Goal: Task Accomplishment & Management: Use online tool/utility

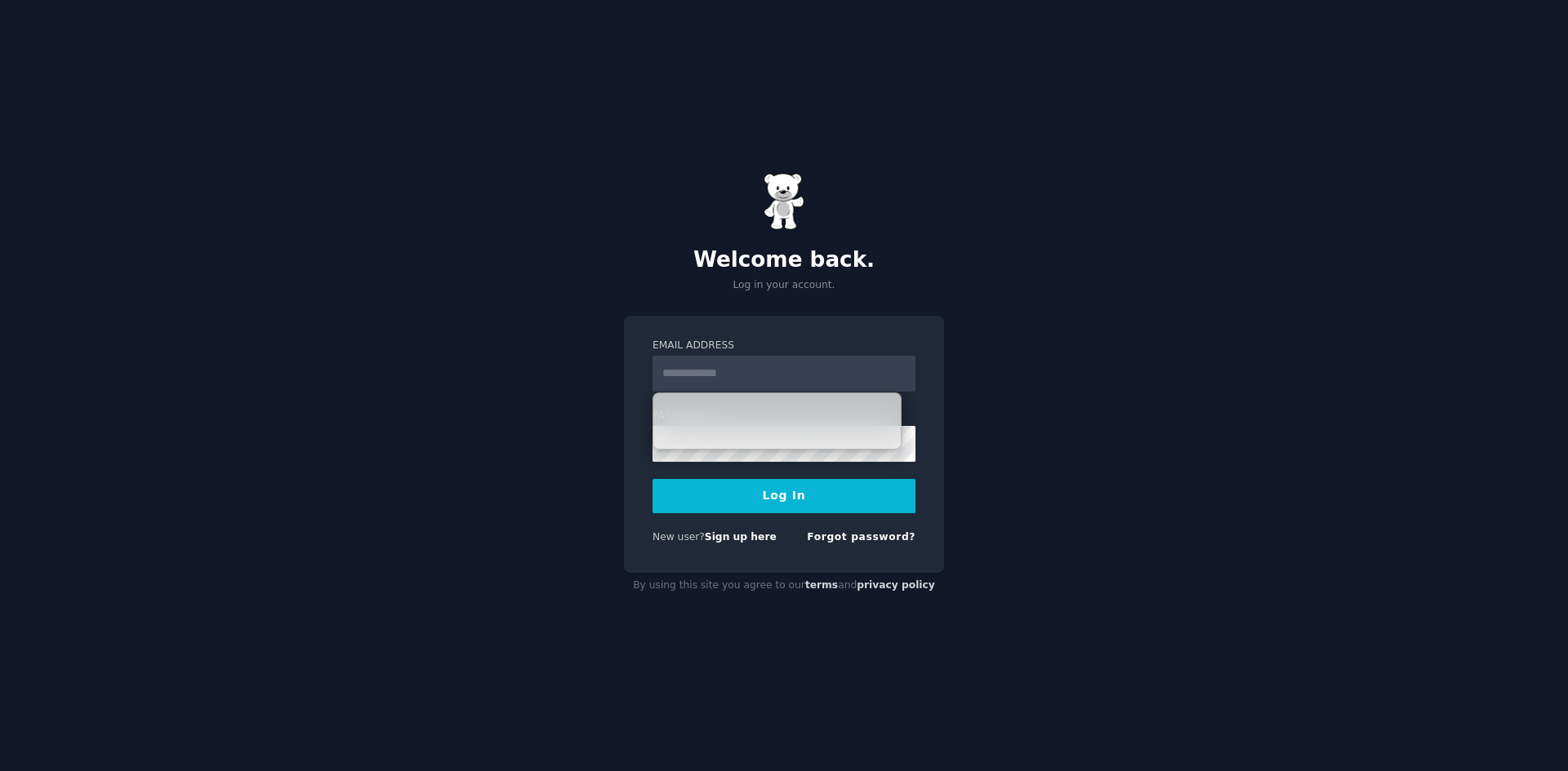
click at [710, 364] on input "Email Address" at bounding box center [783, 373] width 263 height 36
click at [741, 526] on form "Email Address Password Log In New user? Sign up here Forgot password?" at bounding box center [783, 444] width 263 height 212
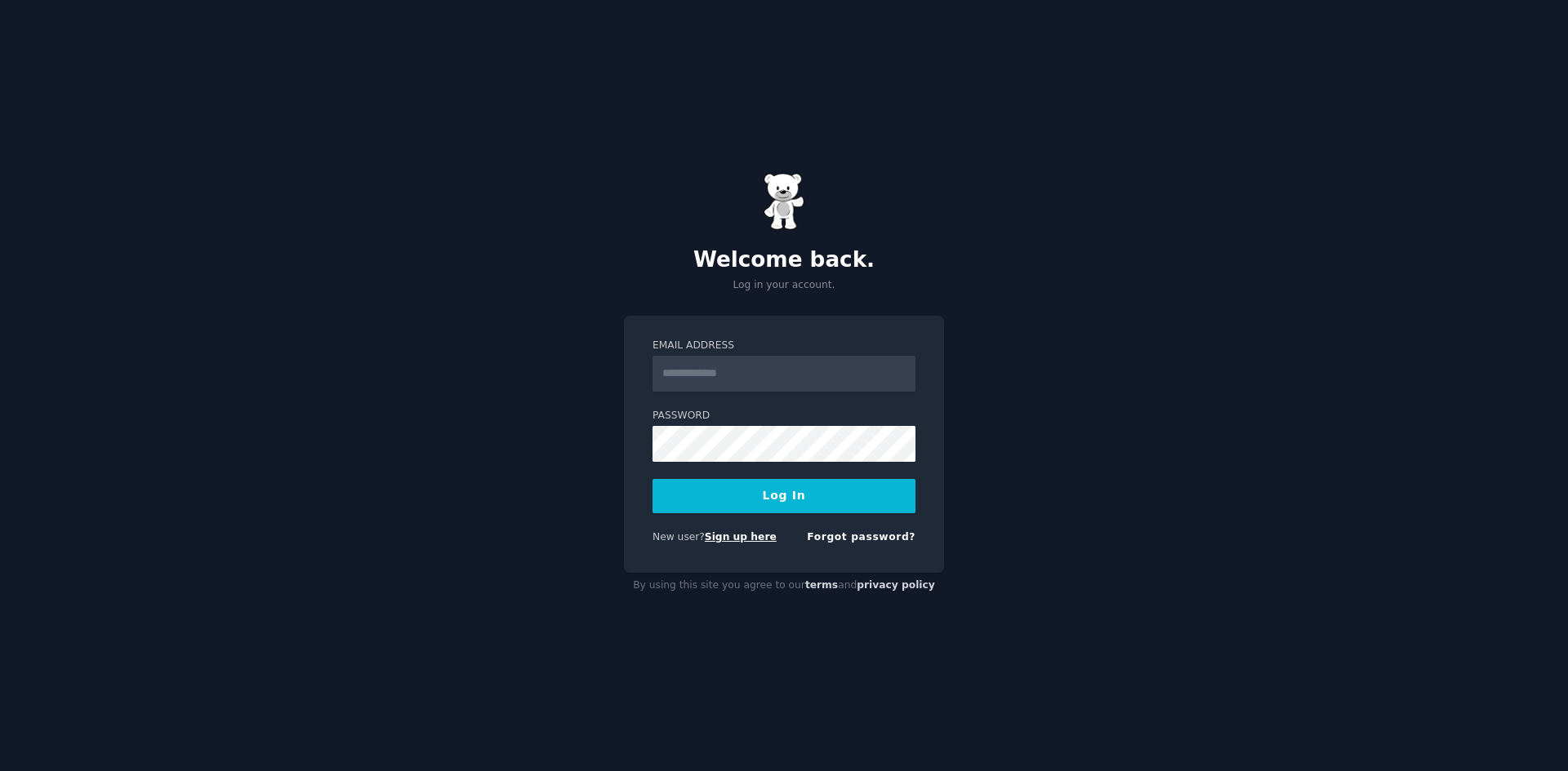
click at [741, 534] on link "Sign up here" at bounding box center [741, 537] width 72 height 12
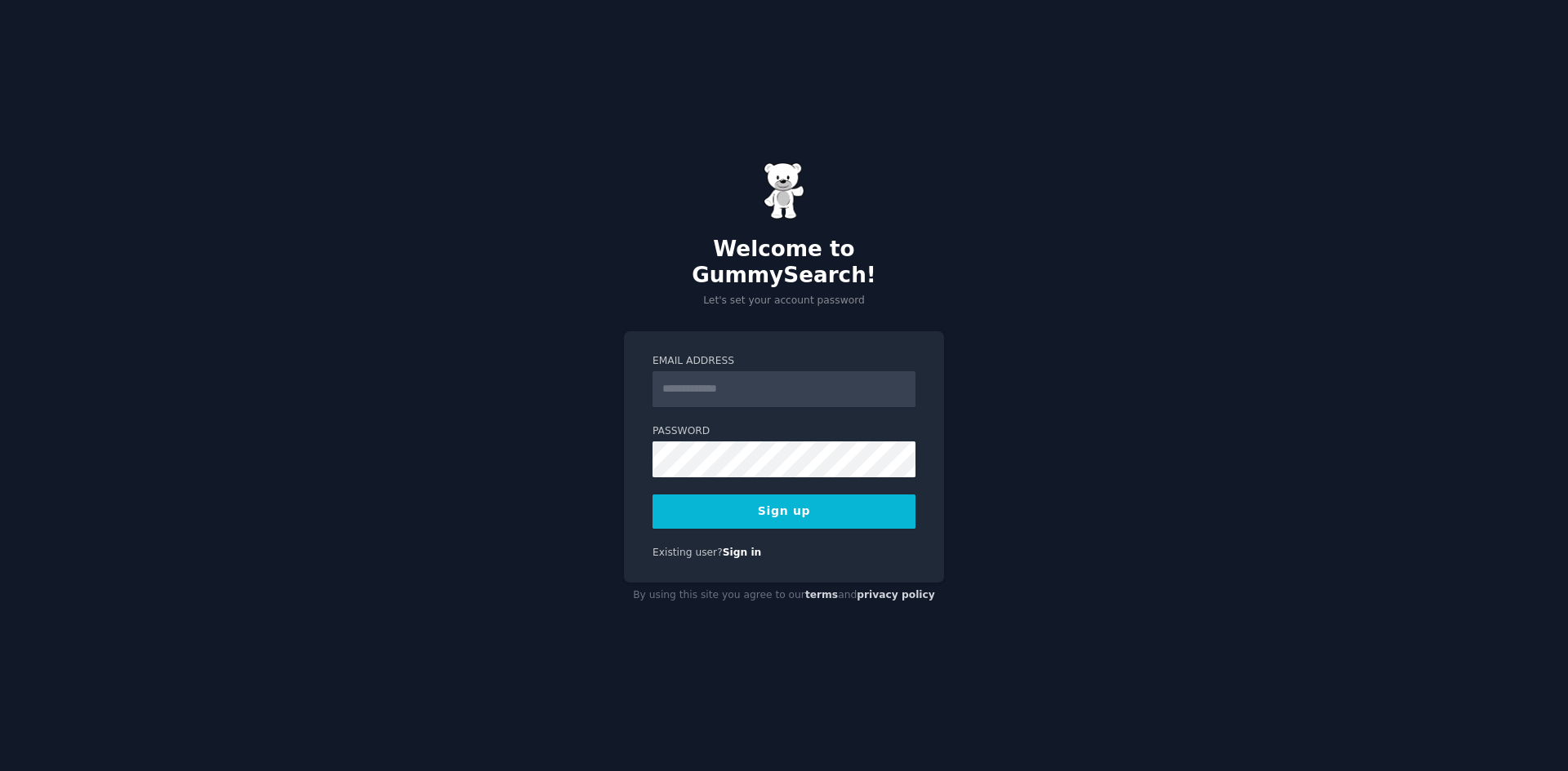
click at [746, 546] on div "Existing user? Sign in" at bounding box center [783, 553] width 263 height 14
click at [731, 547] on link "Sign in" at bounding box center [743, 552] width 40 height 12
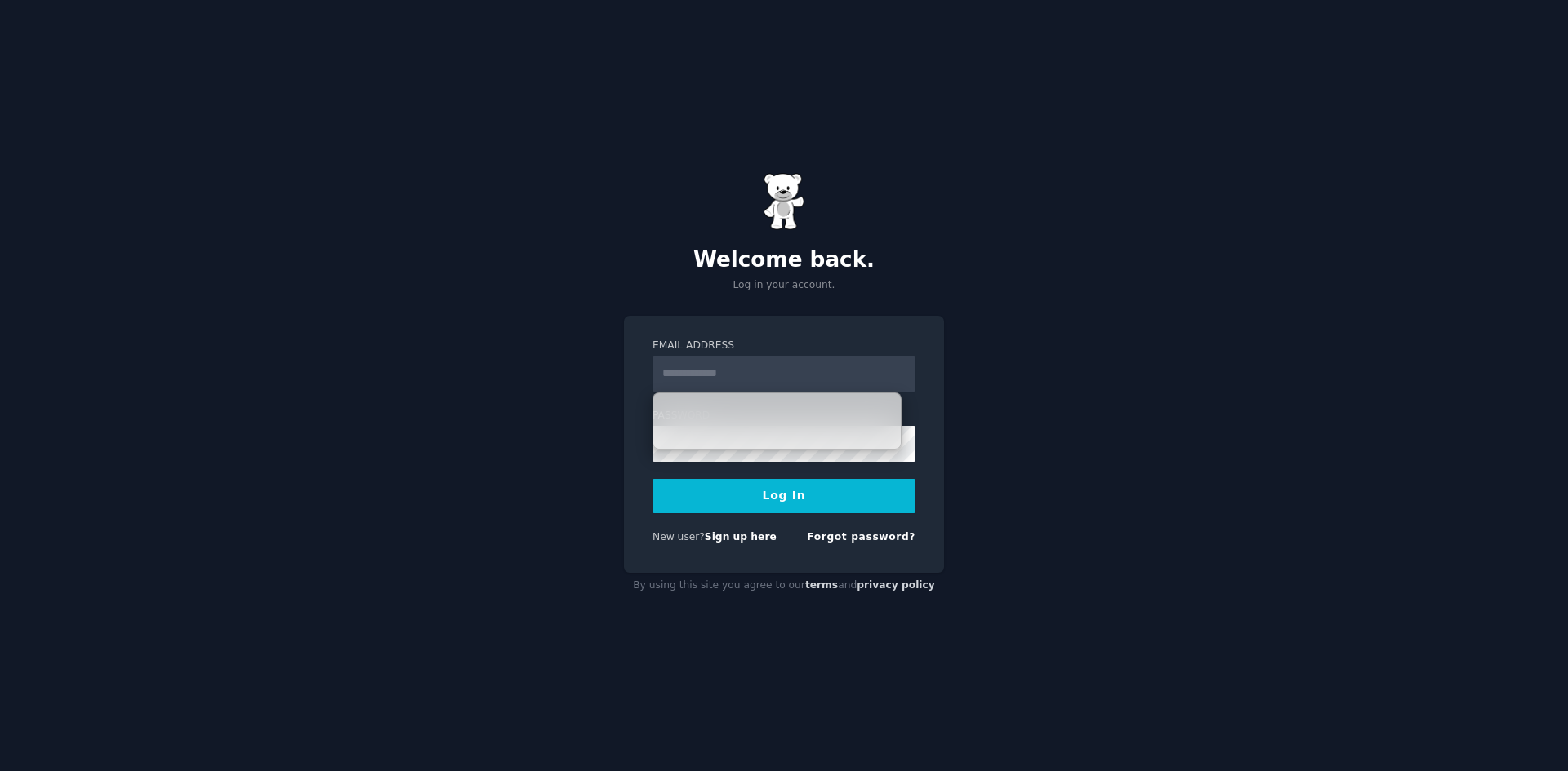
click at [778, 375] on input "Email Address" at bounding box center [783, 373] width 263 height 36
click at [1050, 328] on div "Welcome back. Log in your account. Email Address Password Log In New user? Sign…" at bounding box center [784, 385] width 1568 height 771
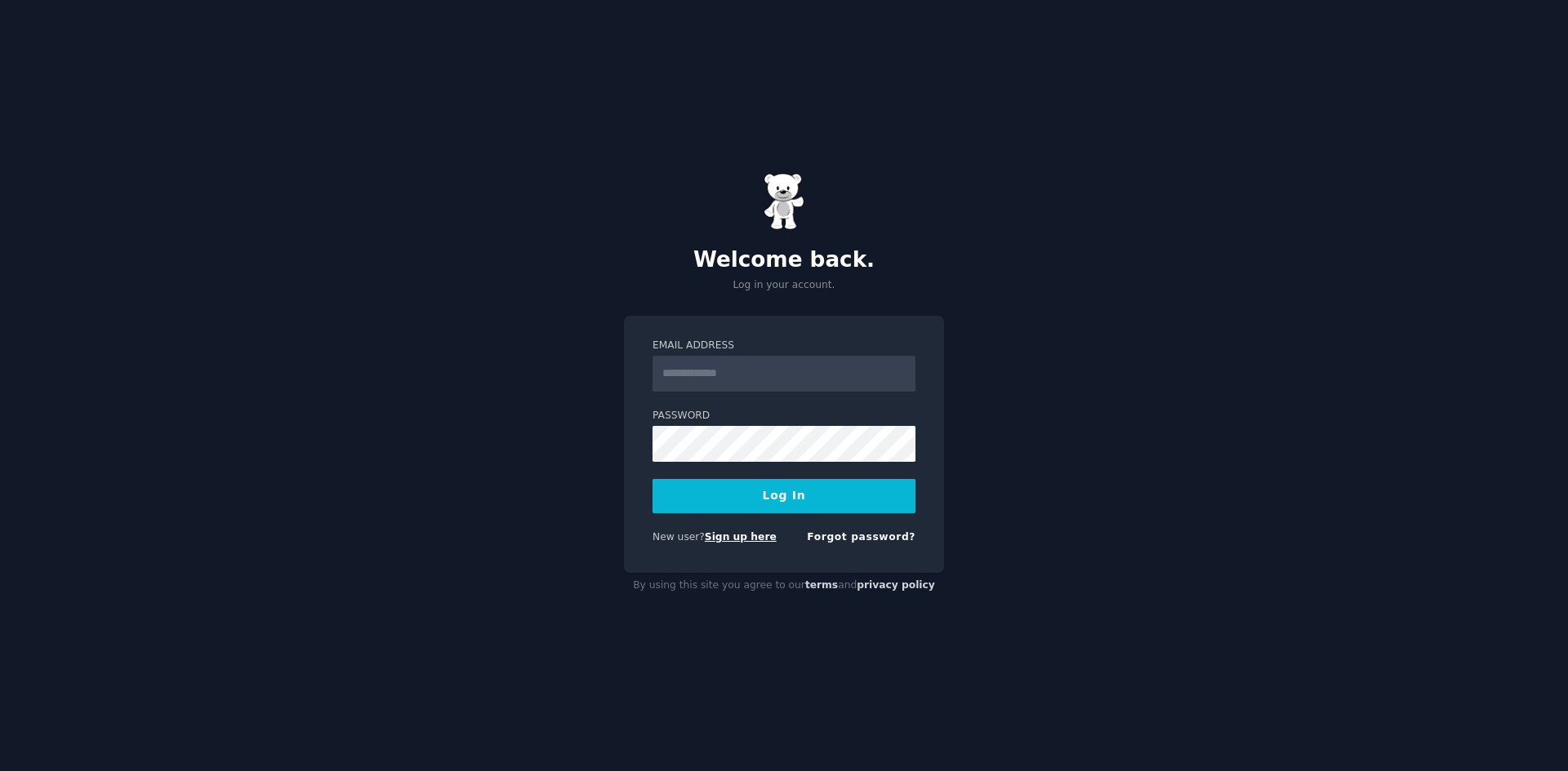
click at [733, 539] on link "Sign up here" at bounding box center [741, 537] width 72 height 12
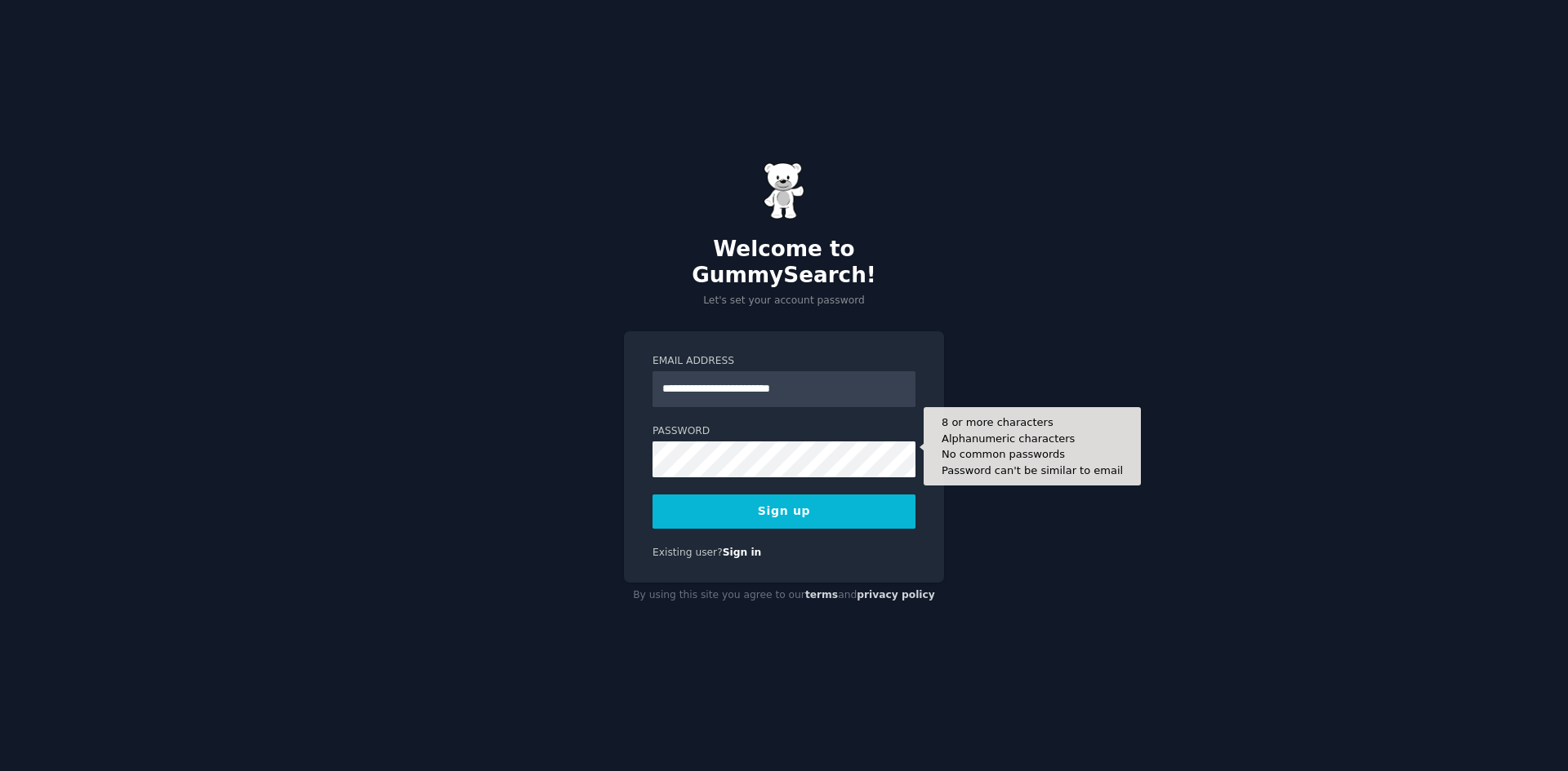
type input "**********"
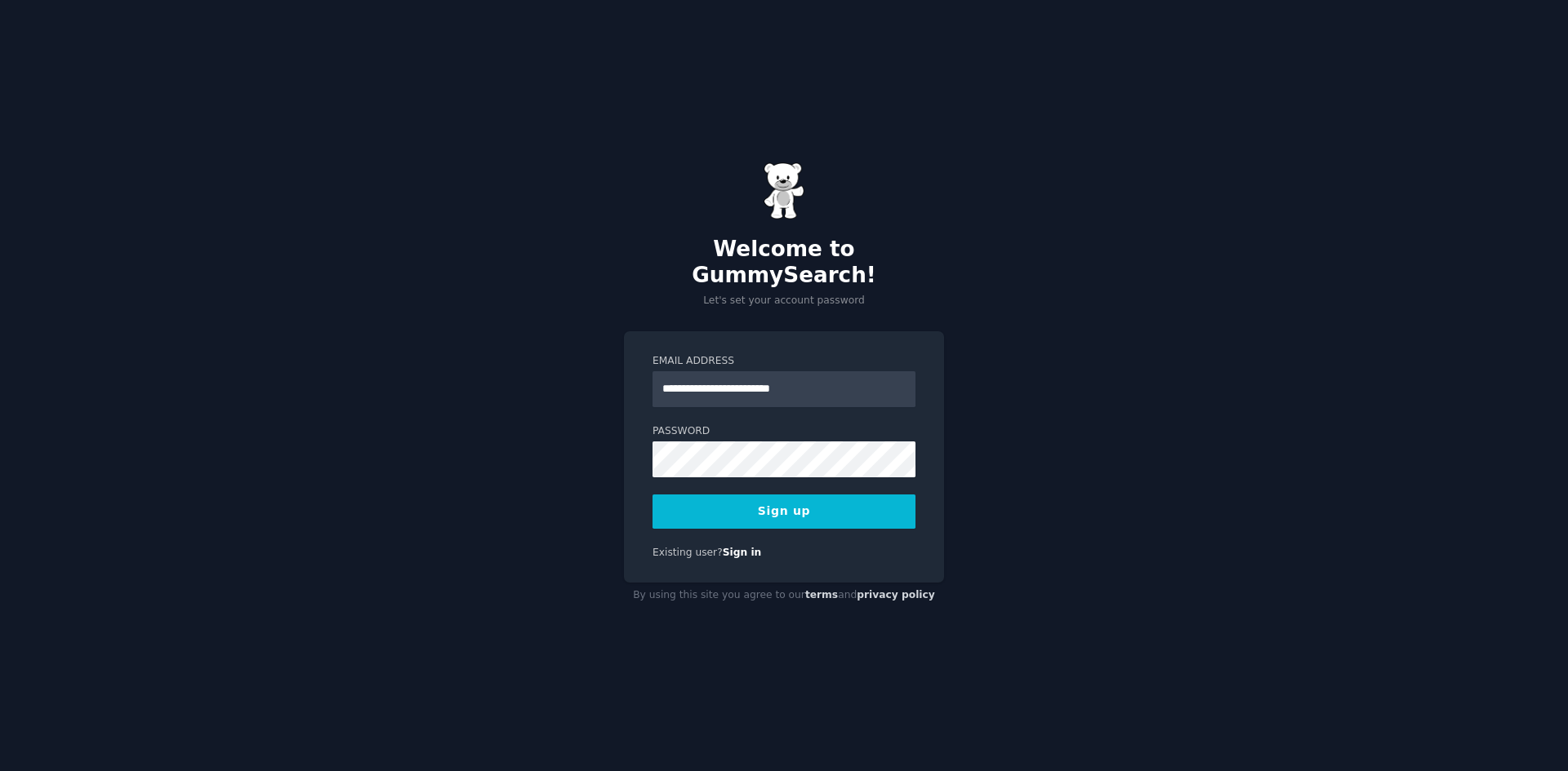
click at [857, 496] on button "Sign up" at bounding box center [783, 512] width 263 height 34
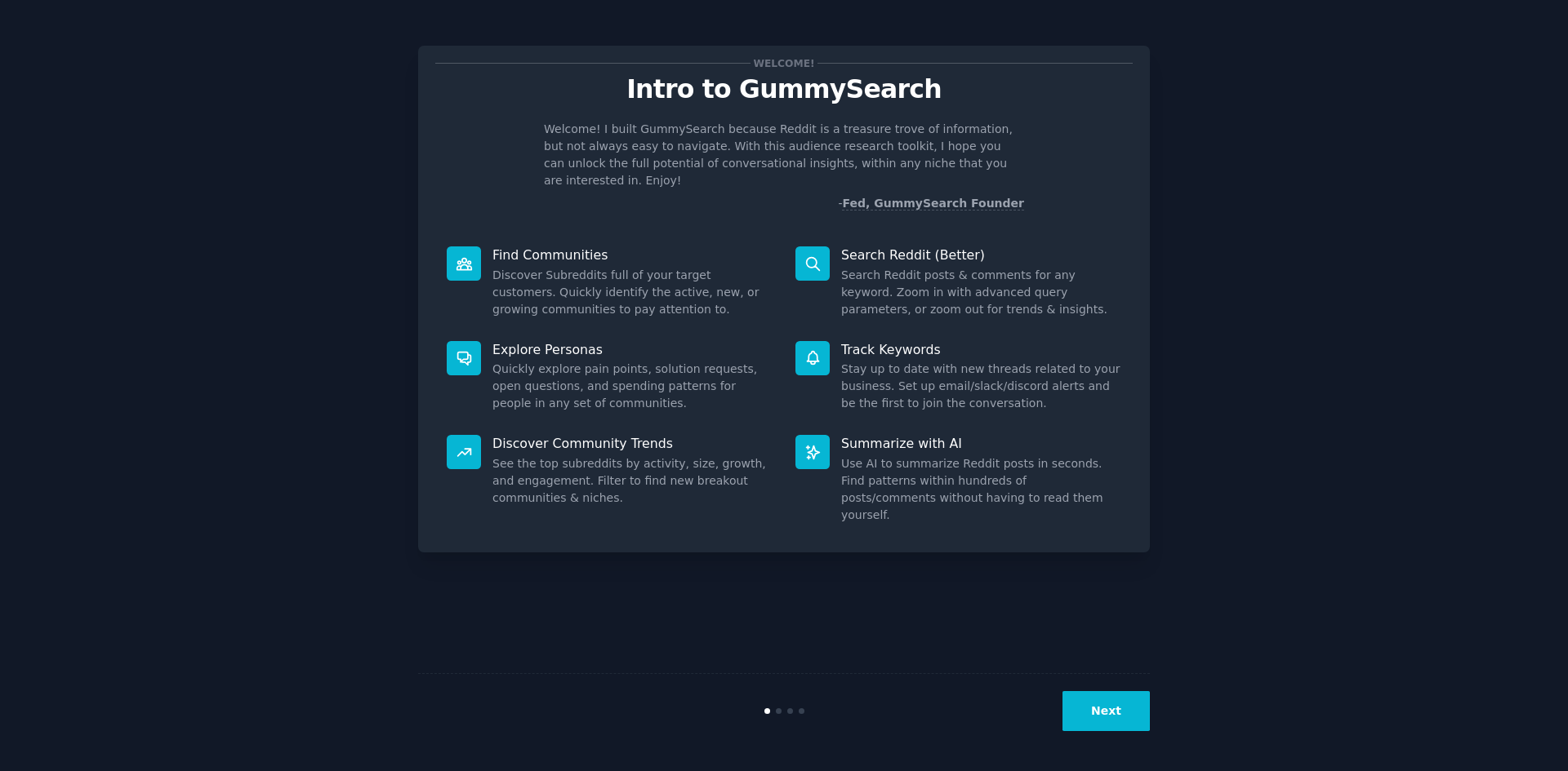
click at [1076, 712] on button "Next" at bounding box center [1106, 711] width 87 height 40
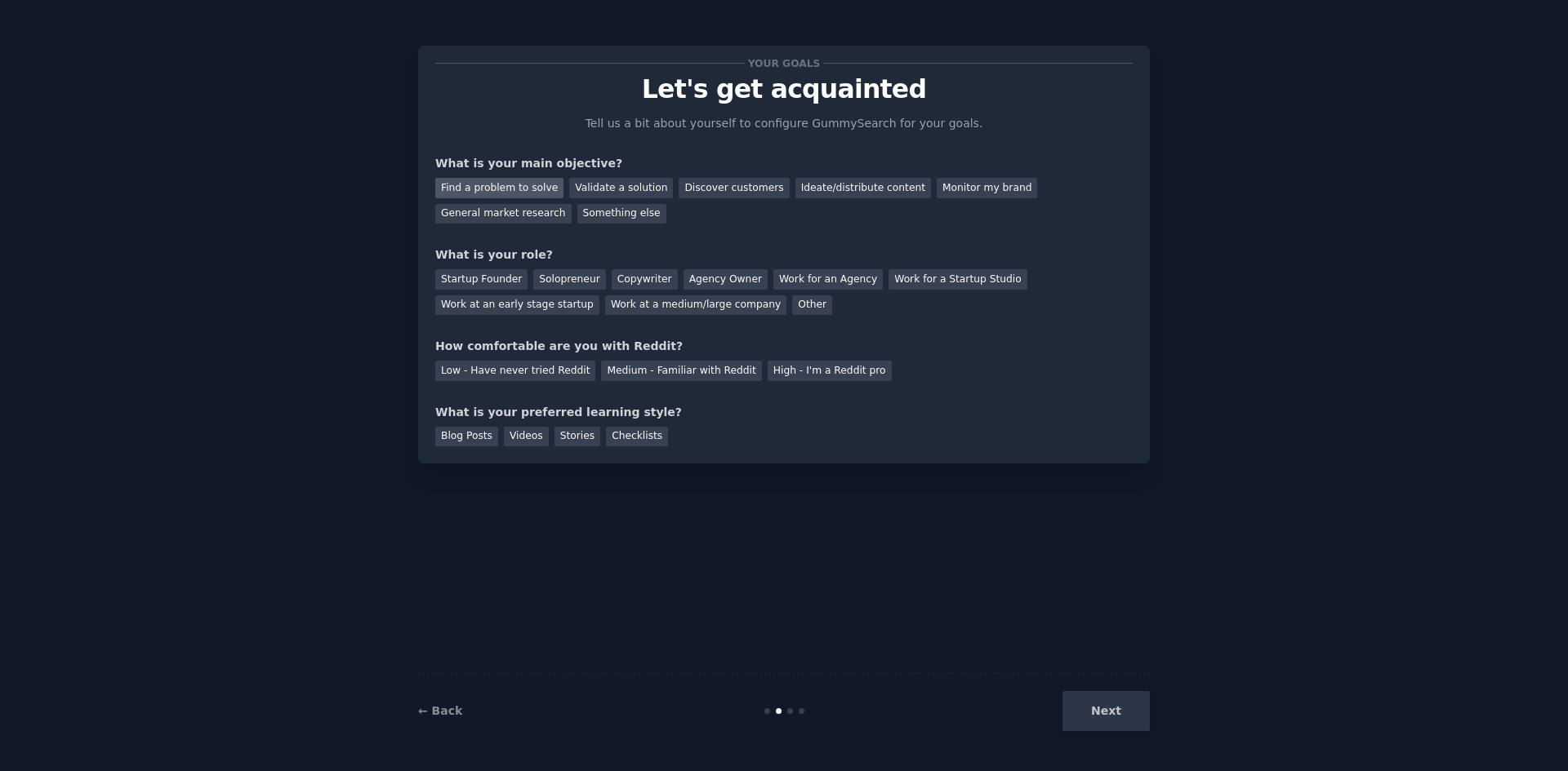
click at [515, 190] on div "Find a problem to solve" at bounding box center [499, 188] width 128 height 21
click at [571, 204] on div "General market research" at bounding box center [504, 214] width 137 height 21
click at [518, 194] on div "Find a problem to solve" at bounding box center [499, 188] width 128 height 21
click at [550, 278] on div "Solopreneur" at bounding box center [569, 279] width 72 height 21
click at [674, 364] on div "Medium - Familiar with Reddit" at bounding box center [681, 371] width 160 height 21
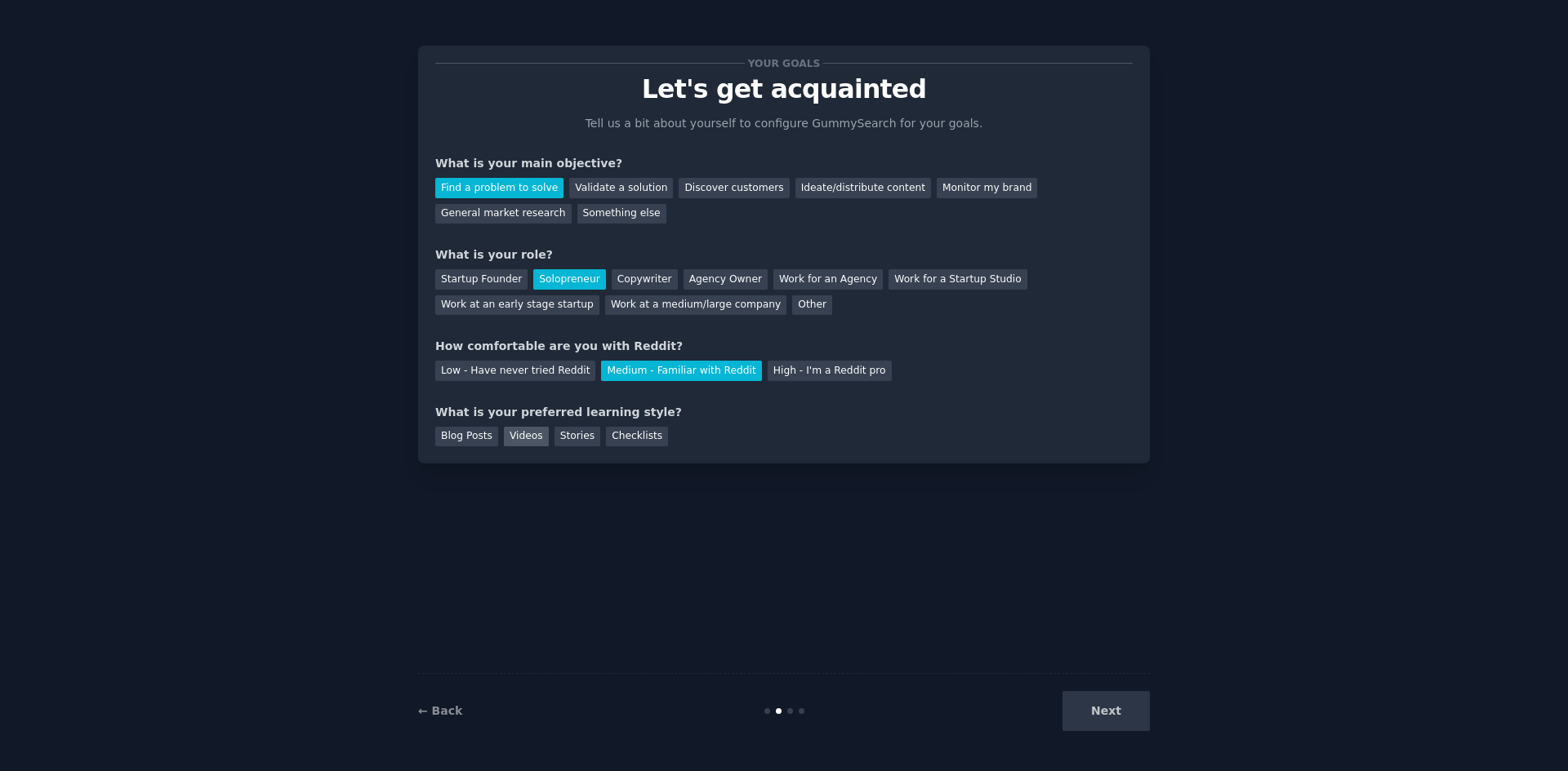
click at [522, 434] on div "Videos" at bounding box center [526, 437] width 45 height 21
click at [1098, 710] on button "Next" at bounding box center [1106, 711] width 87 height 40
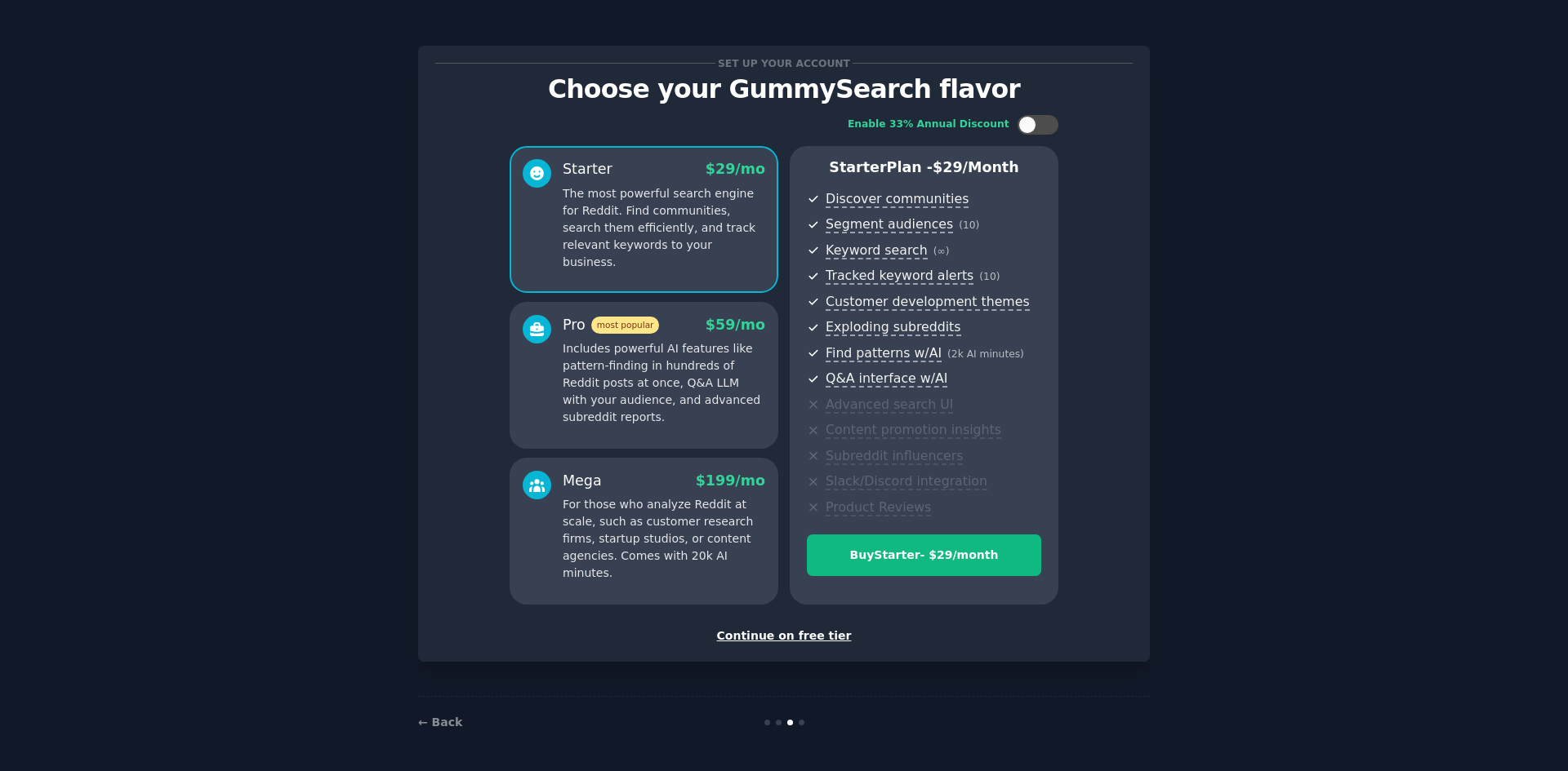
click at [827, 635] on div "Continue on free tier" at bounding box center [784, 635] width 697 height 17
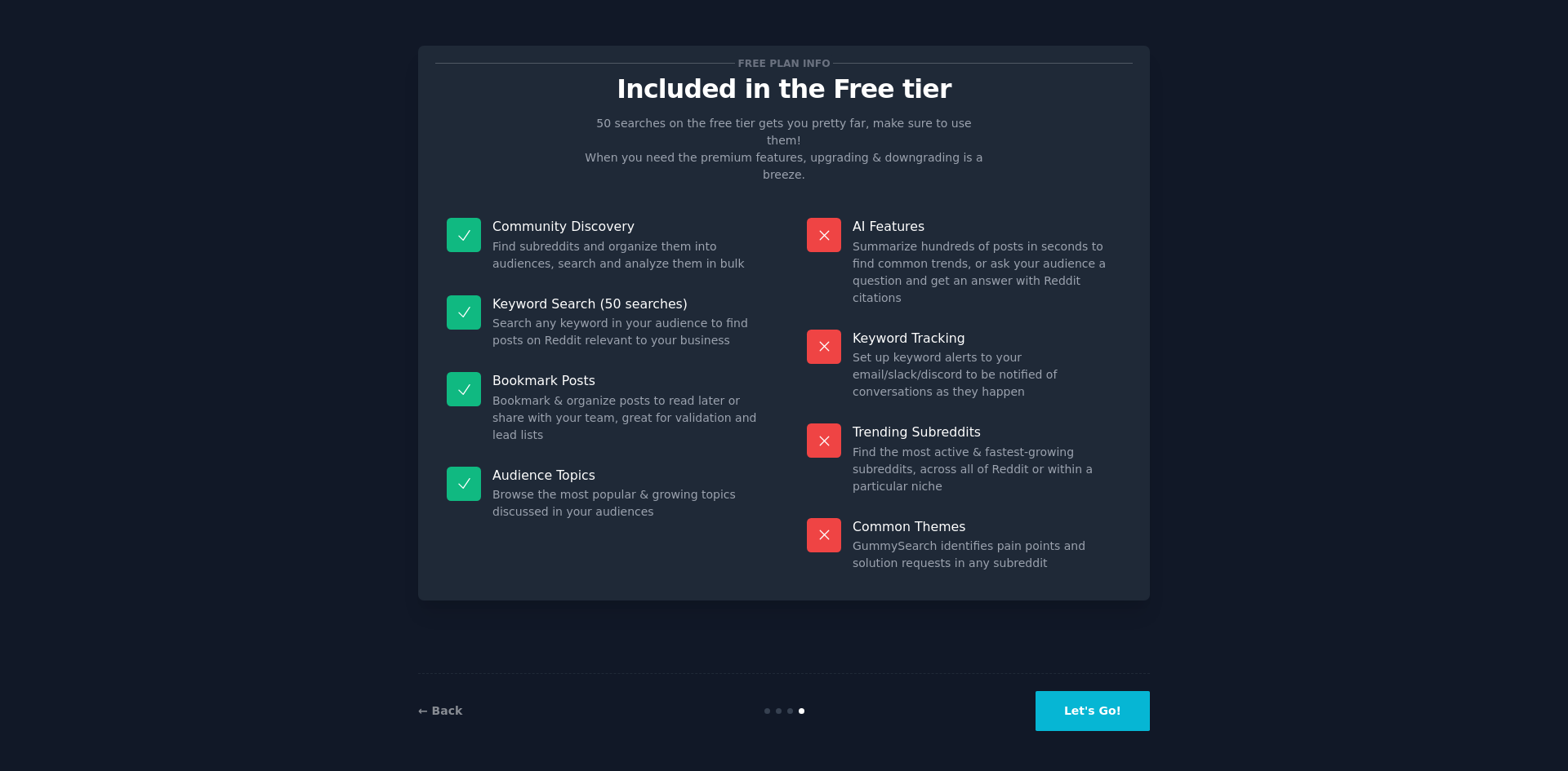
click at [1117, 706] on button "Let's Go!" at bounding box center [1092, 711] width 114 height 40
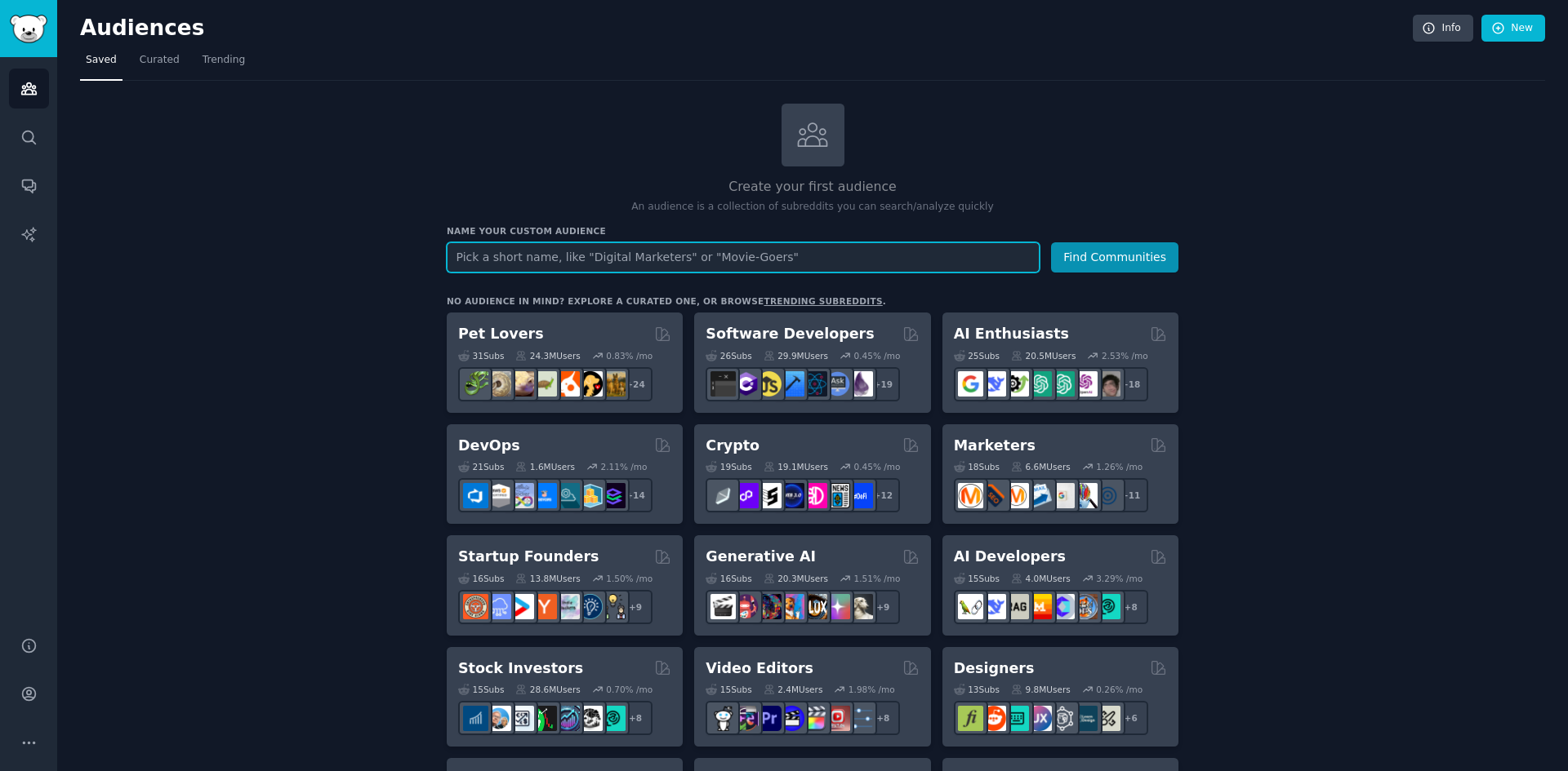
click at [616, 252] on input "text" at bounding box center [743, 258] width 593 height 31
type input "web3 ai"
click at [1051, 242] on button "Find Communities" at bounding box center [1114, 258] width 128 height 31
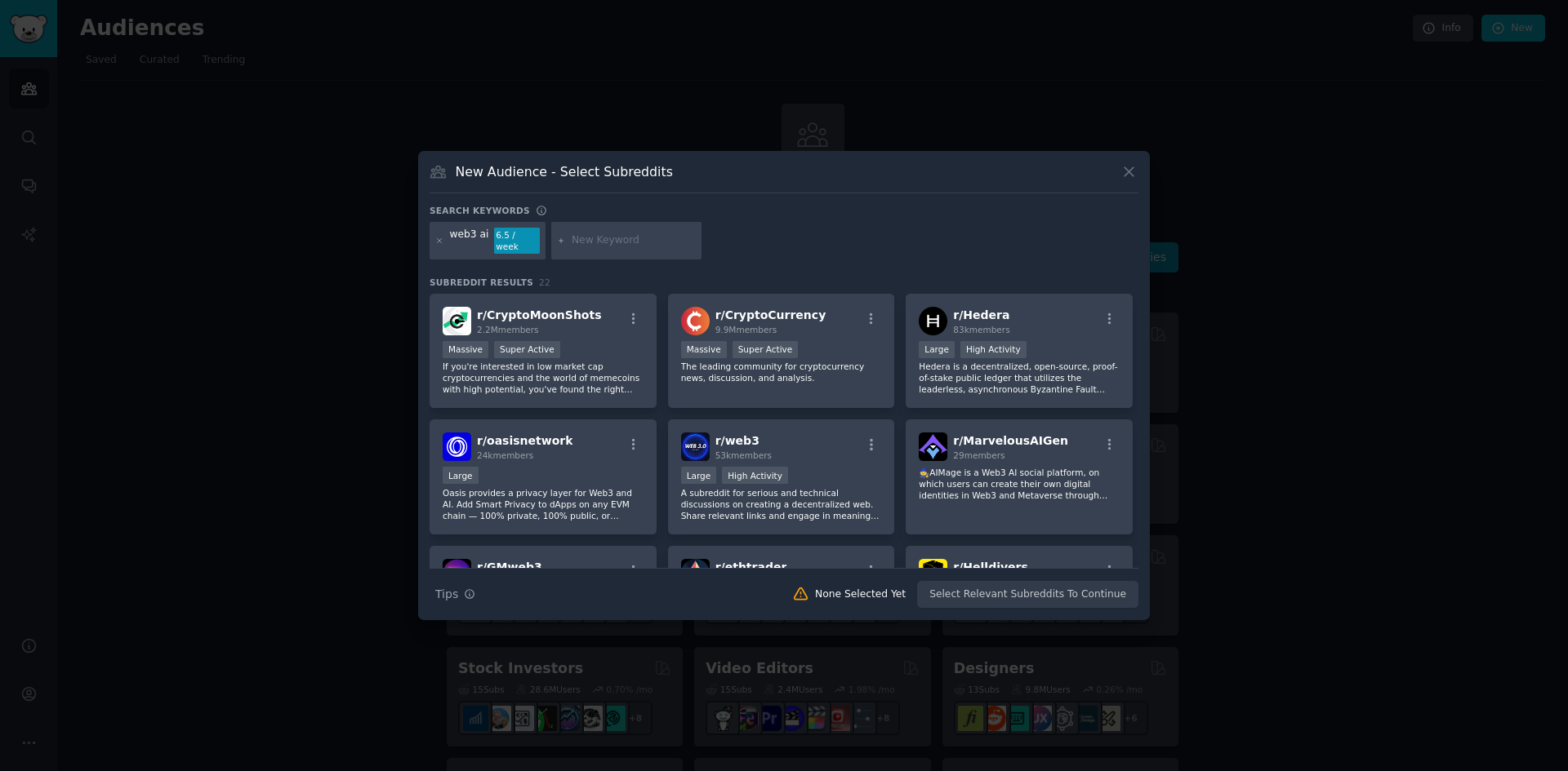
click at [1132, 180] on icon at bounding box center [1128, 171] width 17 height 17
